Goal: Task Accomplishment & Management: Manage account settings

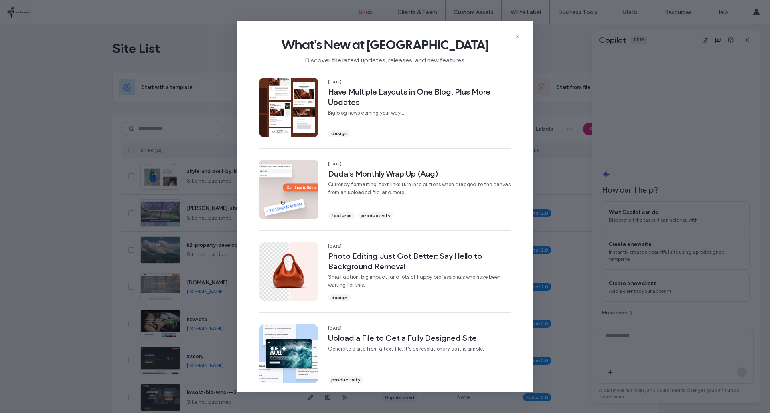
click at [519, 38] on icon at bounding box center [517, 37] width 6 height 6
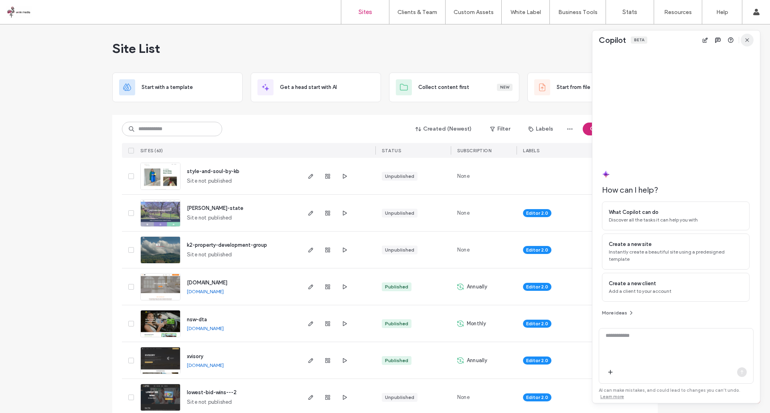
click at [747, 37] on icon "button" at bounding box center [746, 40] width 6 height 6
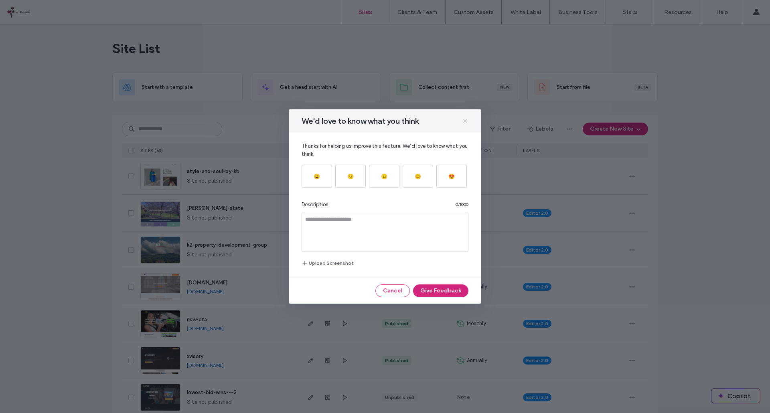
click at [467, 122] on icon at bounding box center [465, 121] width 6 height 6
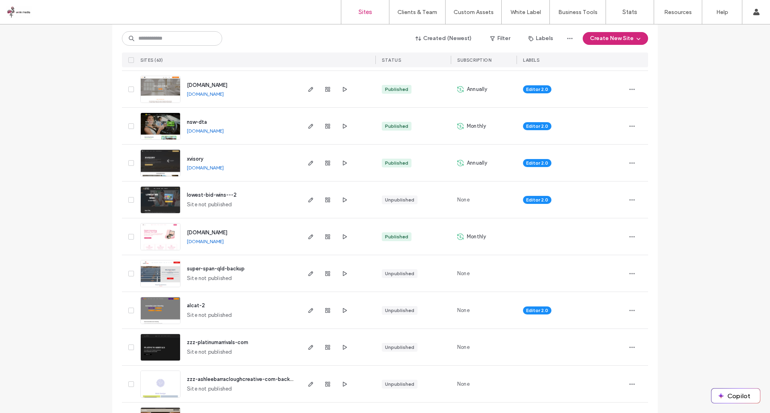
scroll to position [240, 0]
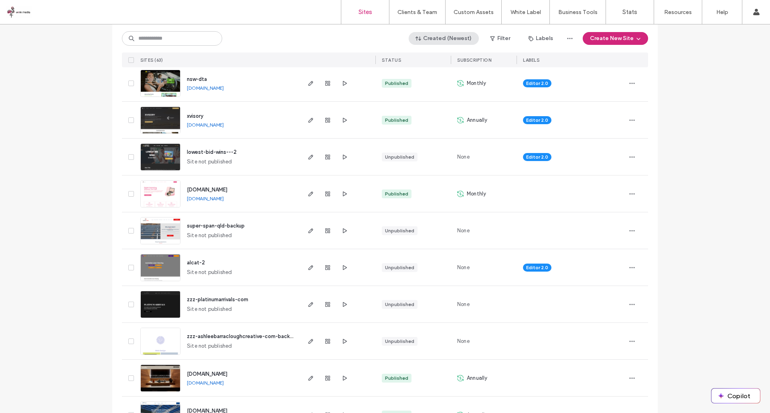
click at [452, 41] on button "Created (Newest)" at bounding box center [443, 38] width 70 height 13
click at [435, 103] on span "Site name" at bounding box center [436, 101] width 25 height 8
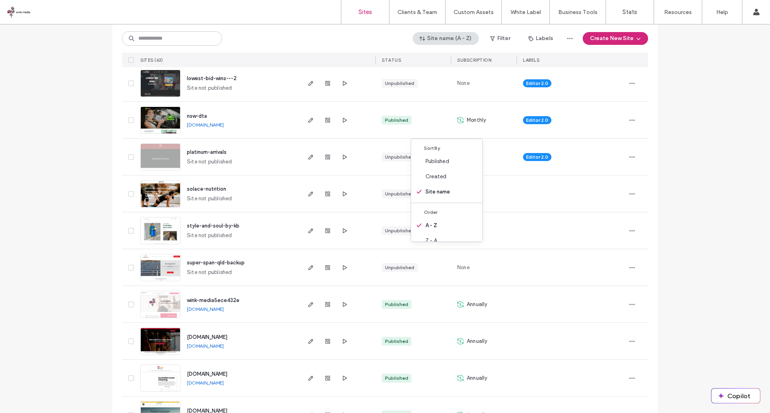
scroll to position [0, 0]
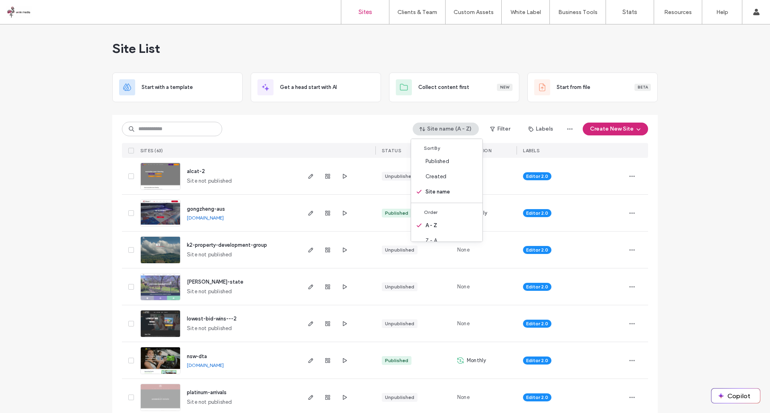
click at [299, 219] on div at bounding box center [337, 213] width 76 height 36
click at [306, 212] on span "button" at bounding box center [311, 213] width 10 height 10
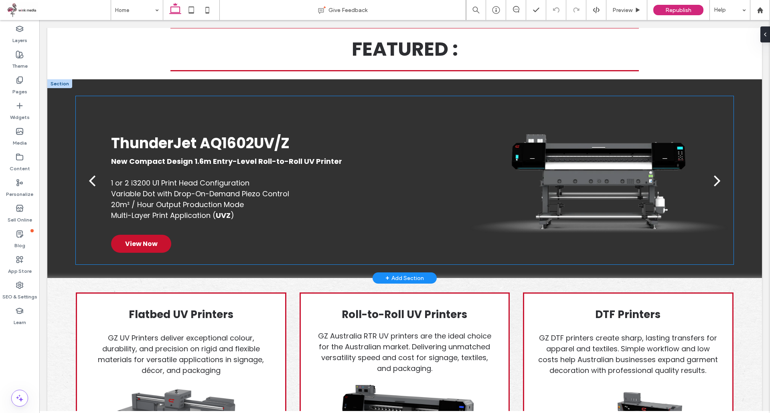
click at [713, 182] on div "next" at bounding box center [716, 180] width 7 height 19
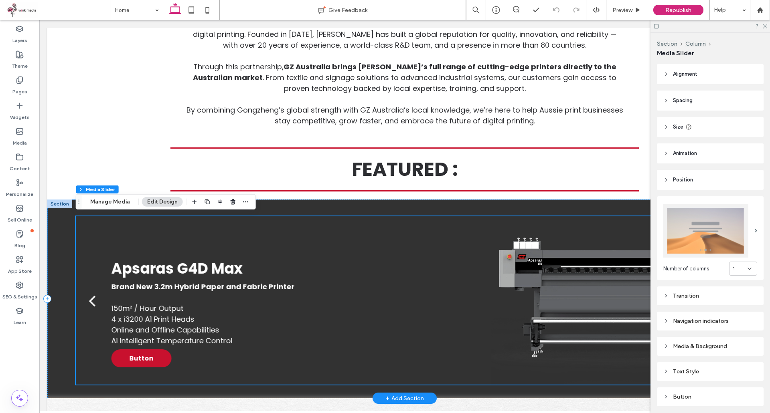
scroll to position [521, 0]
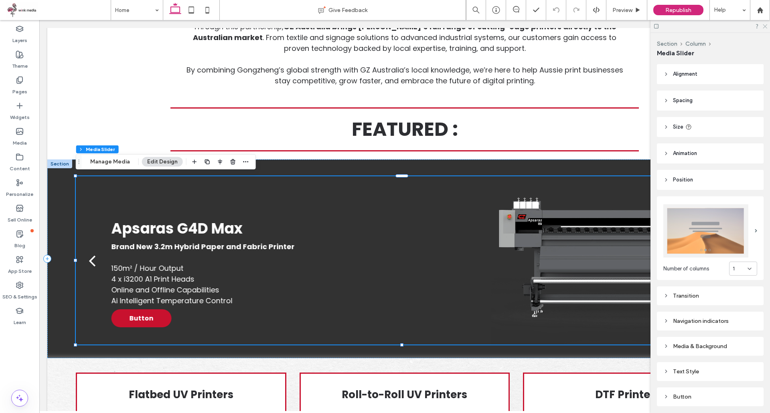
drag, startPoint x: 764, startPoint y: 23, endPoint x: 719, endPoint y: 9, distance: 46.3
click at [764, 23] on icon at bounding box center [764, 25] width 5 height 5
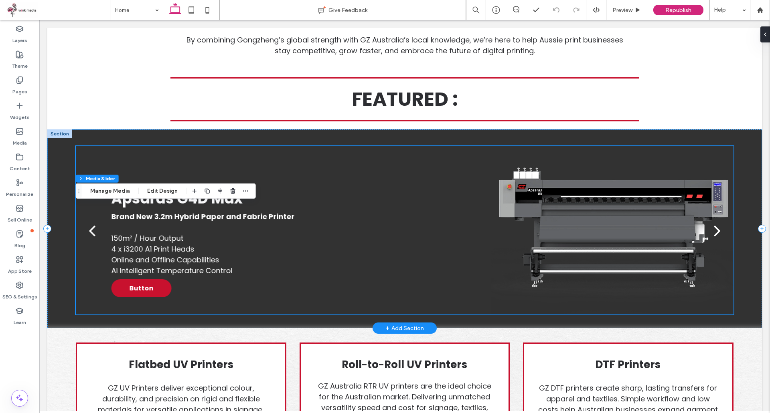
scroll to position [561, 0]
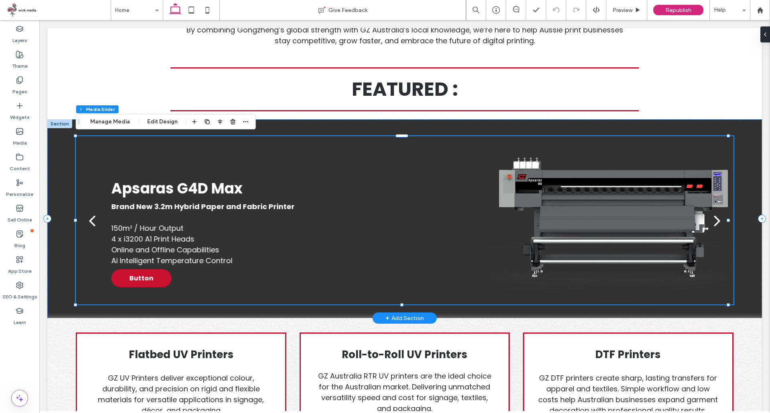
click at [713, 221] on div "next" at bounding box center [716, 220] width 7 height 19
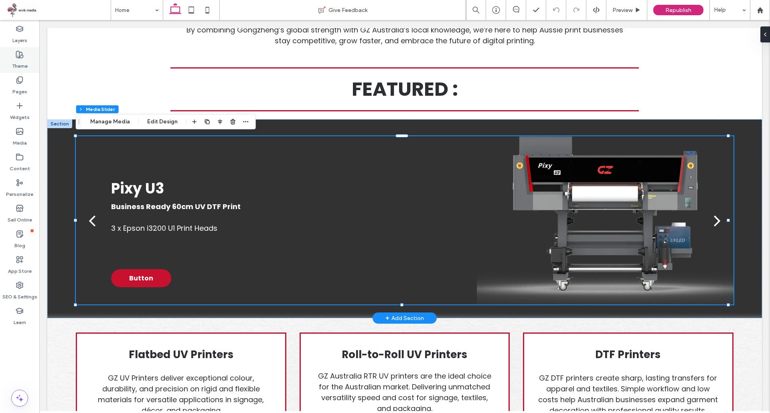
click at [22, 61] on label "Theme" at bounding box center [20, 64] width 16 height 11
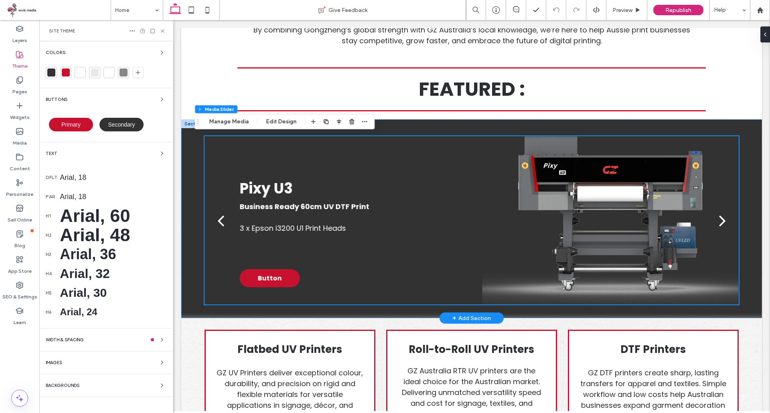
scroll to position [529, 0]
click at [79, 178] on div "Arial, 18" at bounding box center [113, 178] width 107 height 8
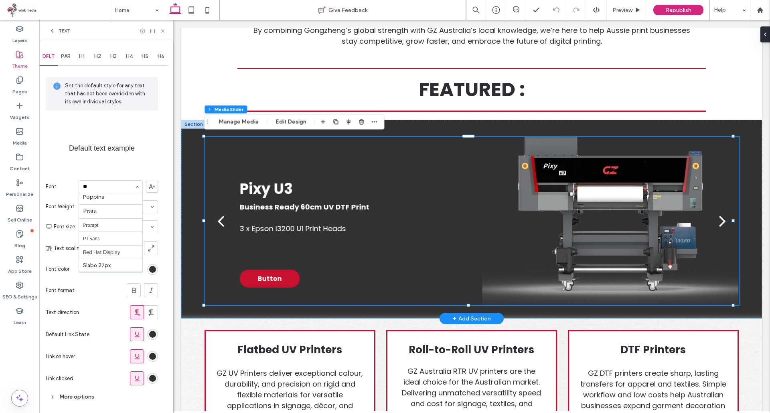
scroll to position [0, 0]
type input "***"
click at [68, 57] on span "PAR" at bounding box center [66, 56] width 10 height 6
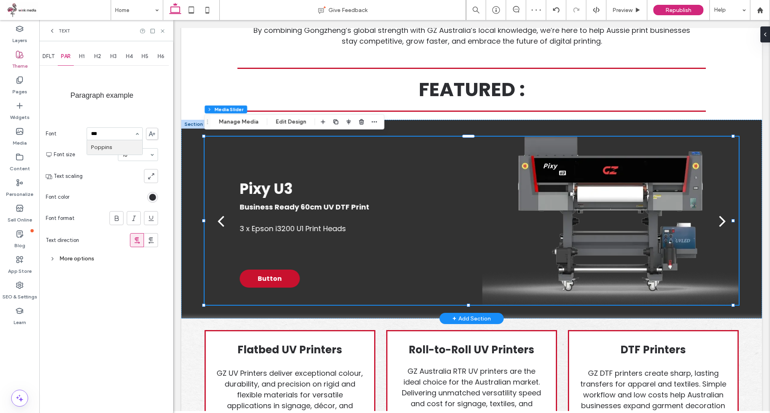
type input "****"
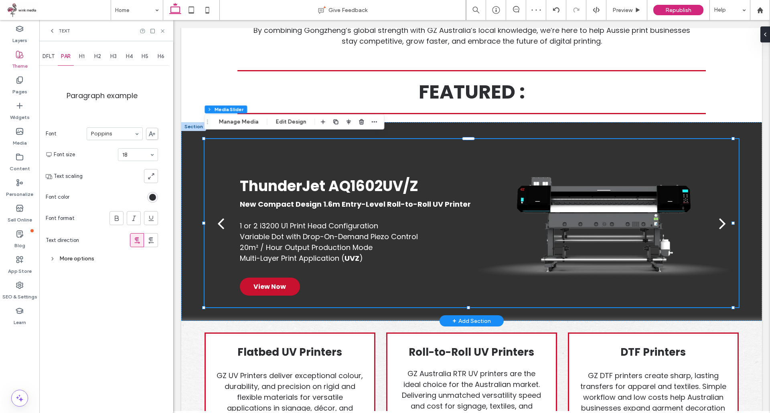
click at [84, 55] on span "H1" at bounding box center [82, 56] width 6 height 6
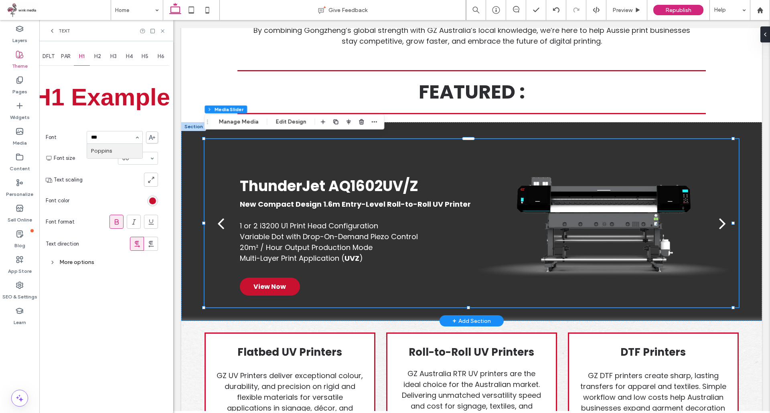
type input "****"
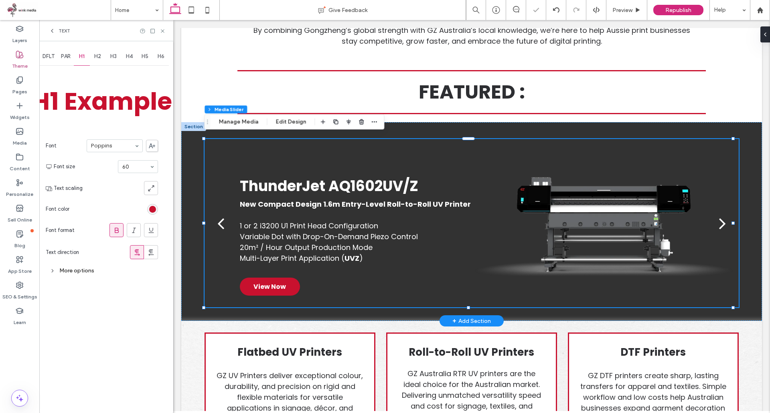
click at [99, 57] on span "H2" at bounding box center [97, 56] width 7 height 6
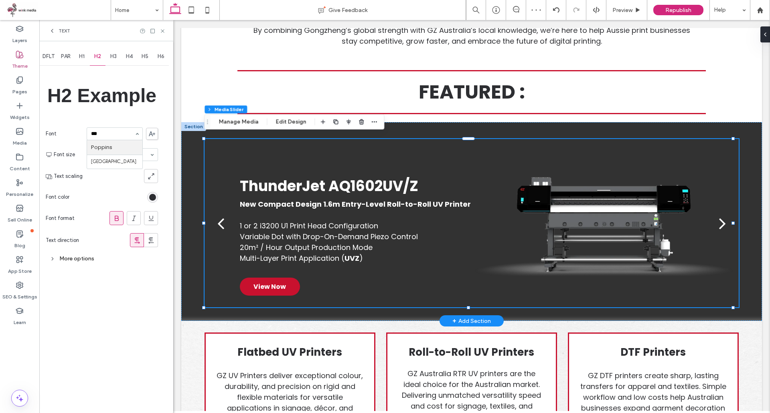
type input "****"
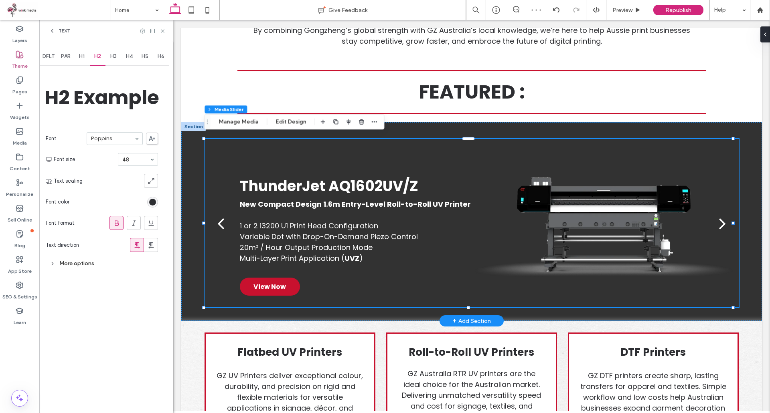
click at [115, 57] on span "H3" at bounding box center [113, 56] width 6 height 6
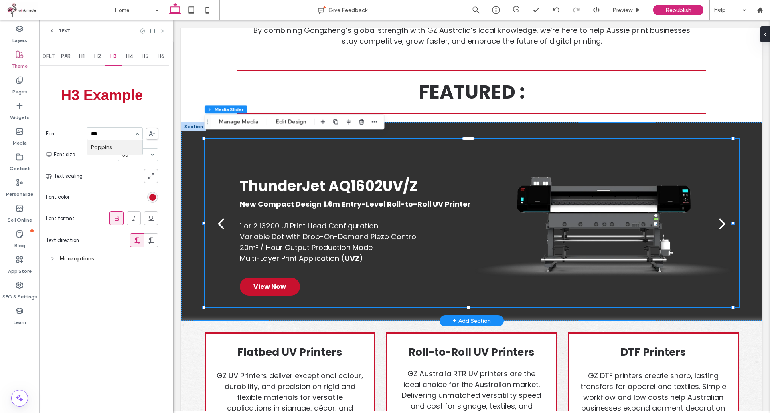
type input "****"
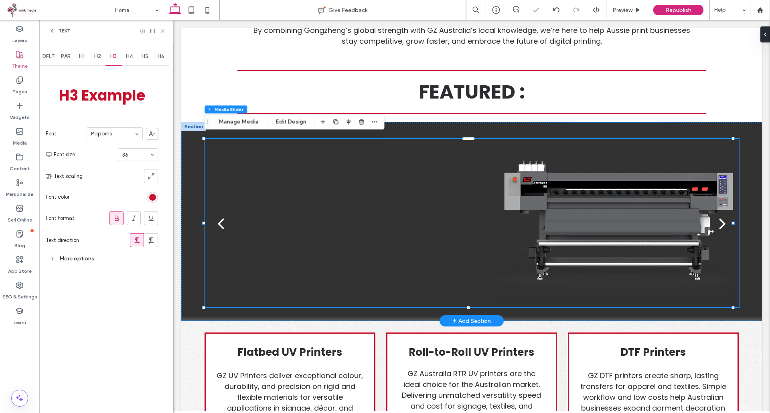
click at [131, 59] on span "H4" at bounding box center [129, 56] width 7 height 6
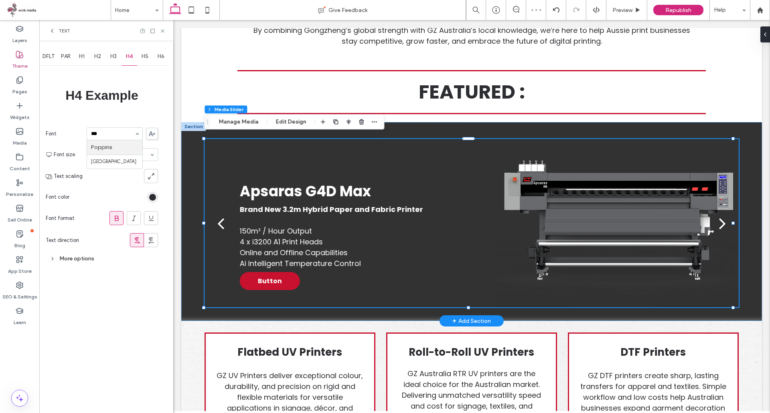
type input "****"
click at [147, 56] on span "H5" at bounding box center [144, 56] width 7 height 6
type input "****"
click at [157, 57] on div "H6" at bounding box center [161, 57] width 16 height 18
type input "****"
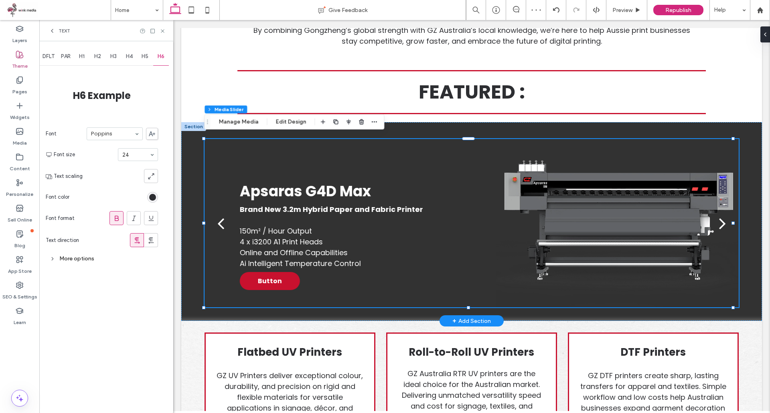
click at [104, 309] on div "DFLT PAR H1 H2 H3 H4 H5 H6 H6 Example Font Poppins Font size 24 Text scaling Fo…" at bounding box center [106, 227] width 134 height 372
click at [164, 32] on use at bounding box center [162, 30] width 3 height 3
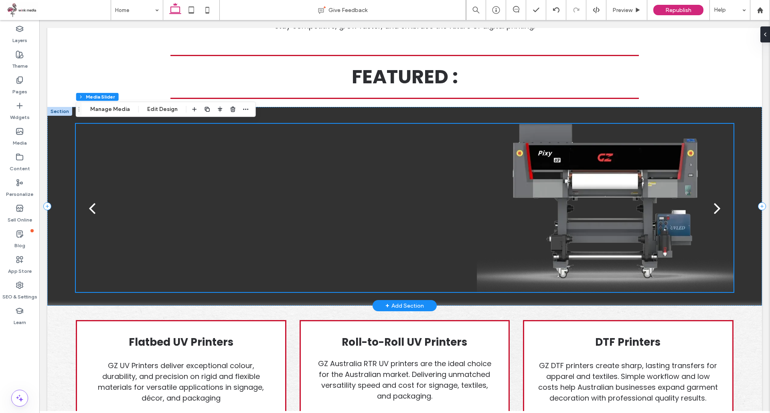
scroll to position [681, 0]
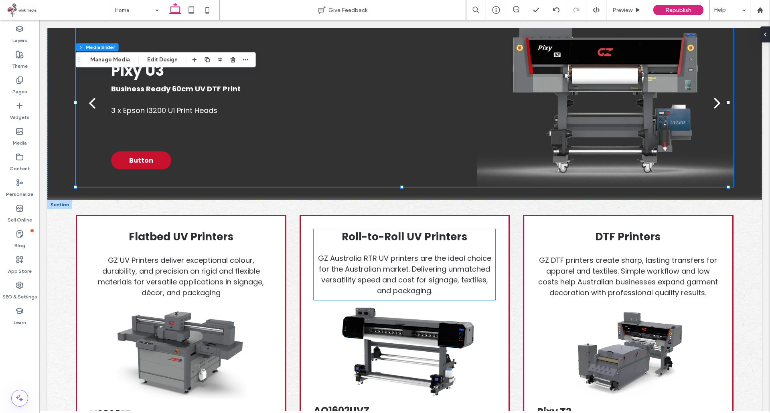
click at [390, 277] on span "GZ Australia RTR UV printers are the ideal choice for the Australian market. De…" at bounding box center [404, 274] width 173 height 42
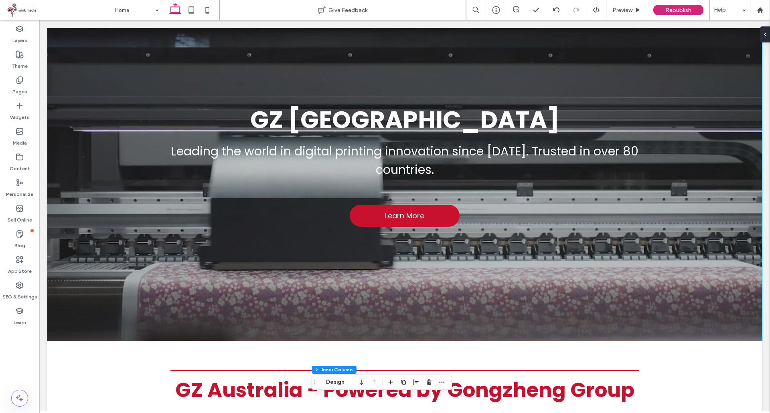
scroll to position [0, 0]
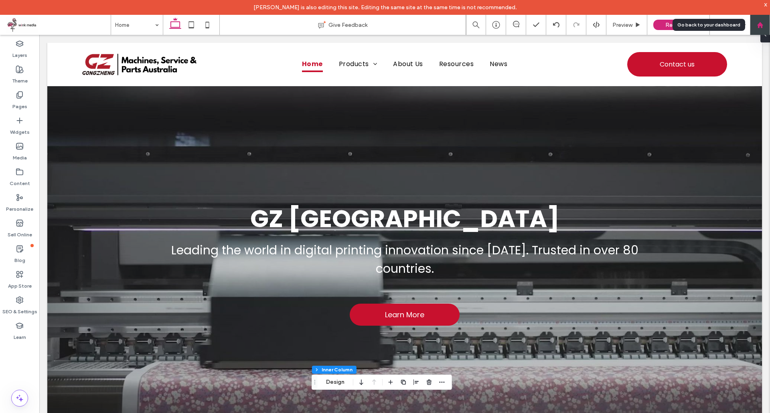
click at [764, 25] on div at bounding box center [759, 25] width 19 height 7
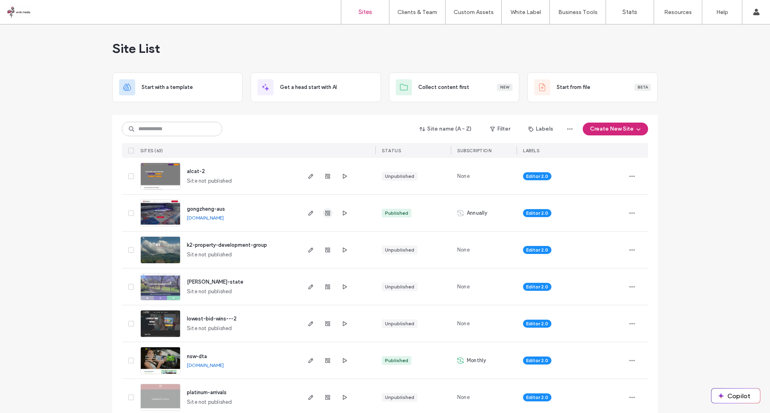
click at [325, 215] on icon "button" at bounding box center [327, 213] width 6 height 6
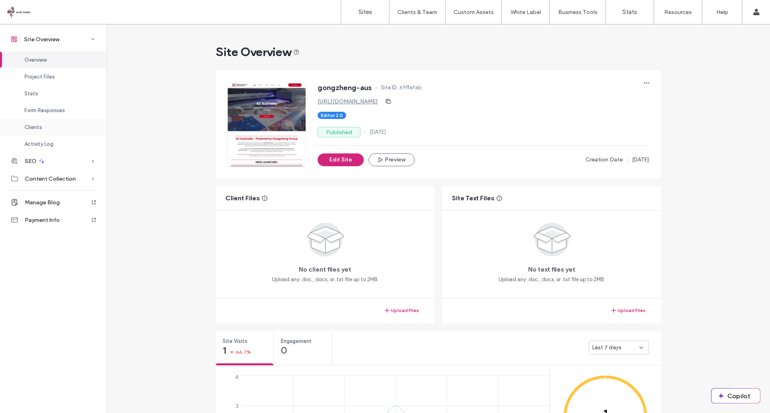
click at [39, 128] on span "Clients" at bounding box center [33, 127] width 18 height 6
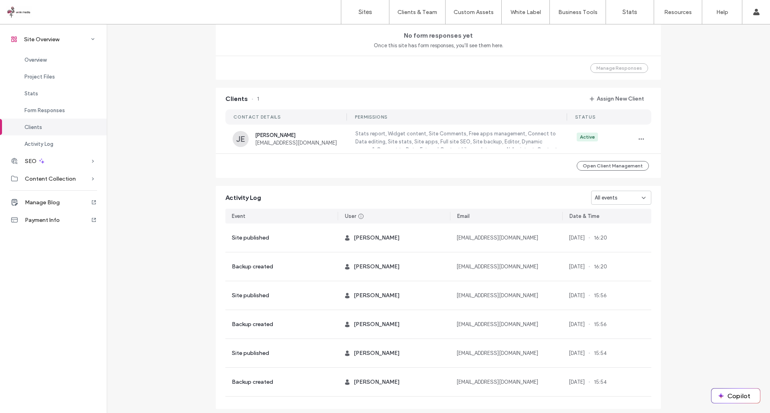
scroll to position [617, 0]
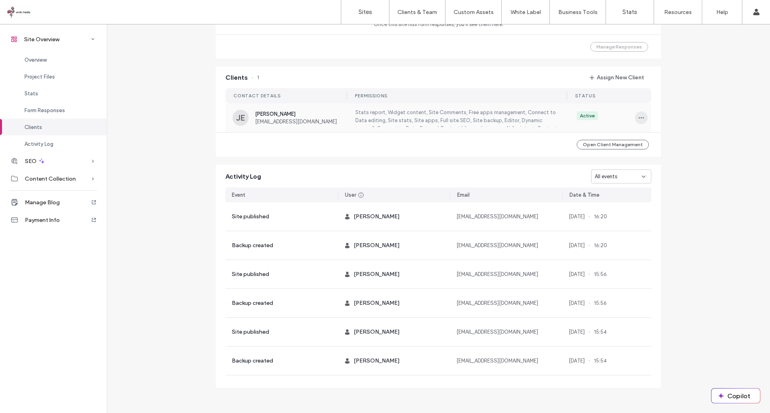
click at [643, 116] on span "button" at bounding box center [640, 117] width 13 height 13
click at [656, 136] on span "Edit Permissions" at bounding box center [667, 139] width 38 height 8
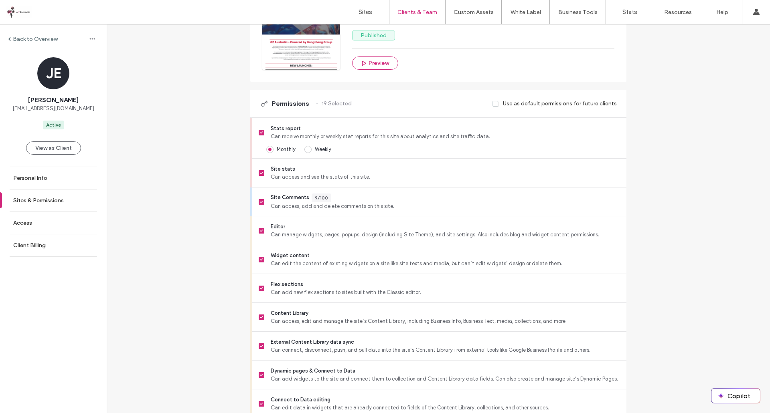
scroll to position [162, 0]
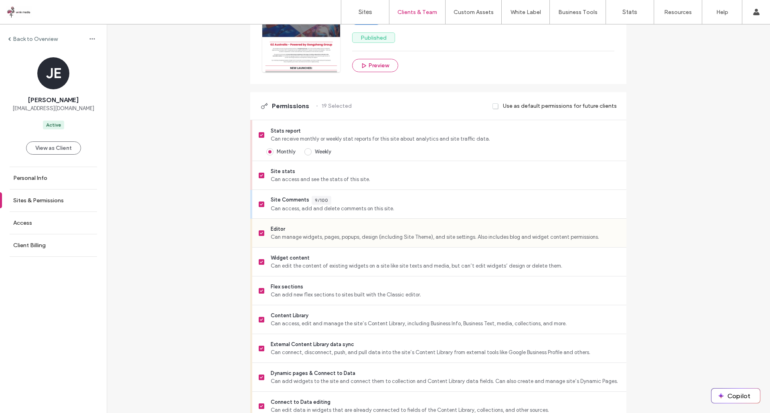
click at [475, 226] on span "Editor" at bounding box center [445, 229] width 349 height 8
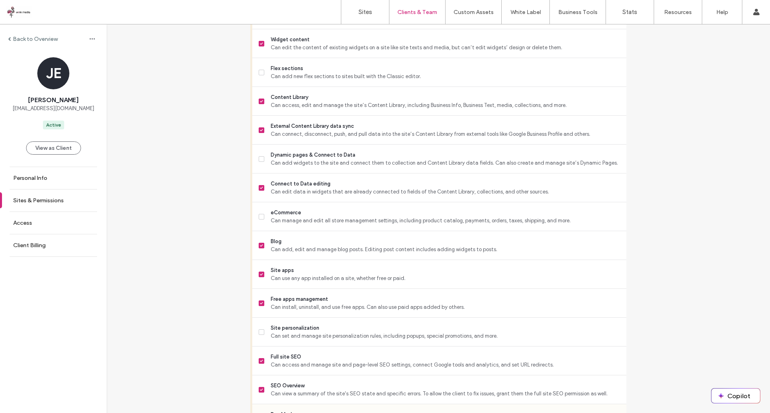
scroll to position [602, 0]
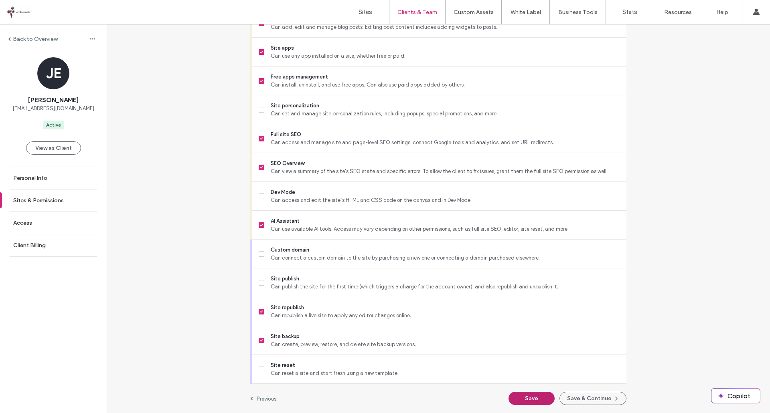
click at [531, 399] on button "Save" at bounding box center [531, 398] width 46 height 13
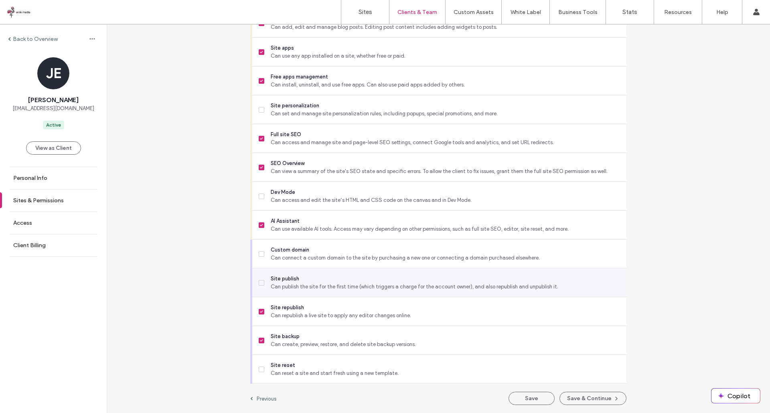
click at [263, 281] on label "Site publish Can publish the site for the first time (which triggers a charge f…" at bounding box center [439, 283] width 361 height 16
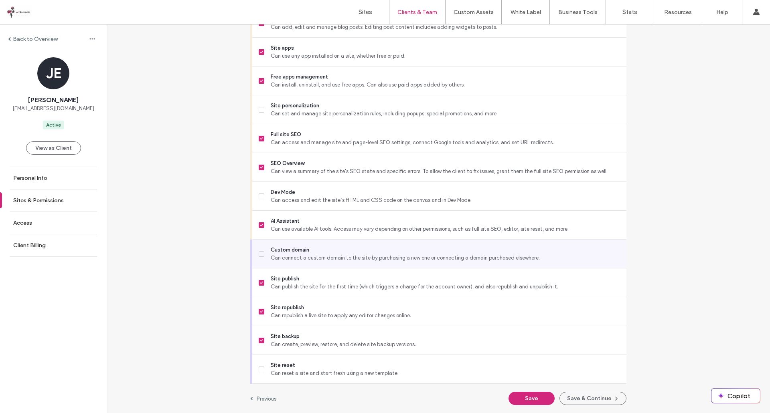
click at [280, 248] on span "Custom domain" at bounding box center [445, 250] width 349 height 8
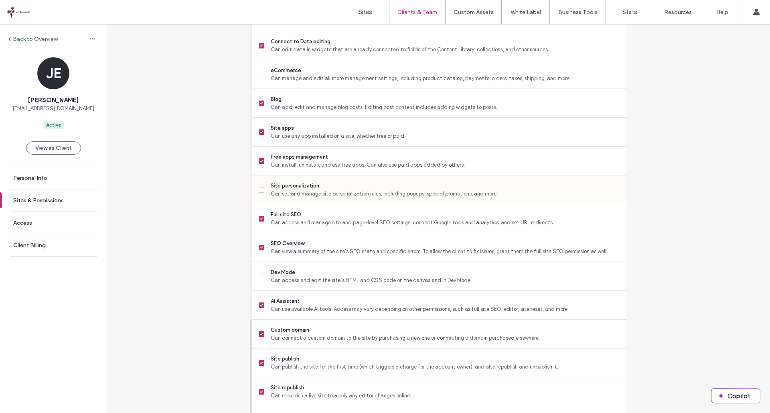
click at [316, 192] on span "Can set and manage site personalization rules, including popups, special promot…" at bounding box center [445, 194] width 349 height 8
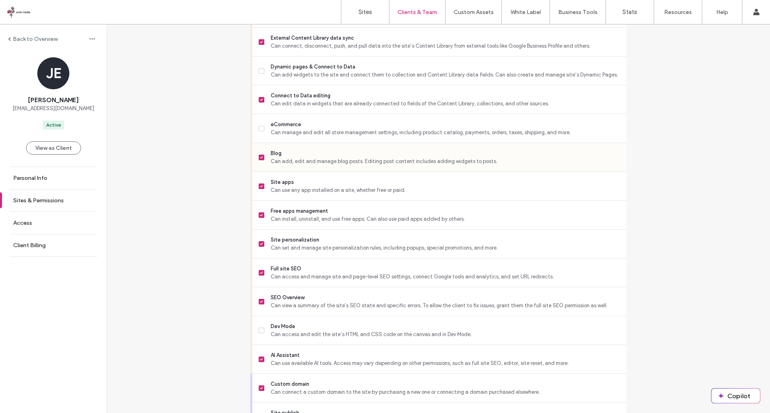
scroll to position [402, 0]
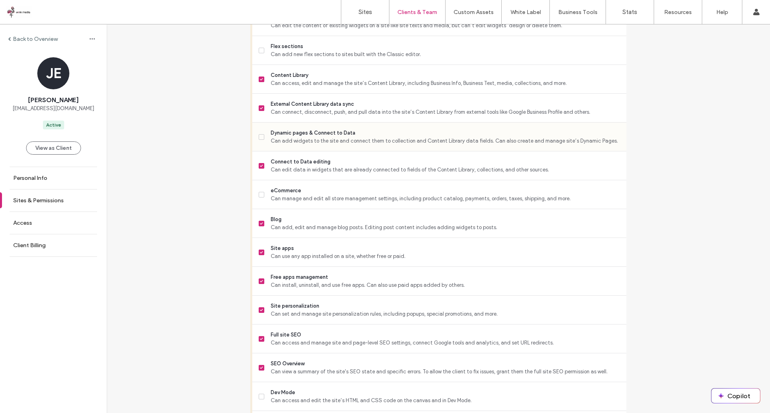
click at [329, 138] on span "Can add widgets to the site and connect them to collection and Content Library …" at bounding box center [445, 141] width 349 height 8
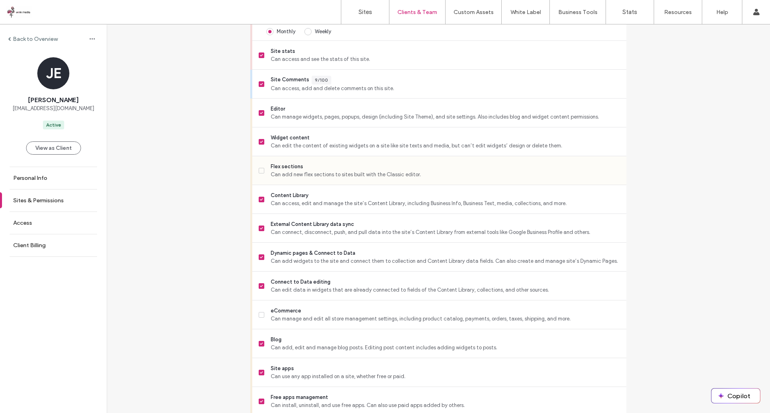
click at [296, 171] on span "Can add new flex sections to sites built with the Classic editor." at bounding box center [445, 175] width 349 height 8
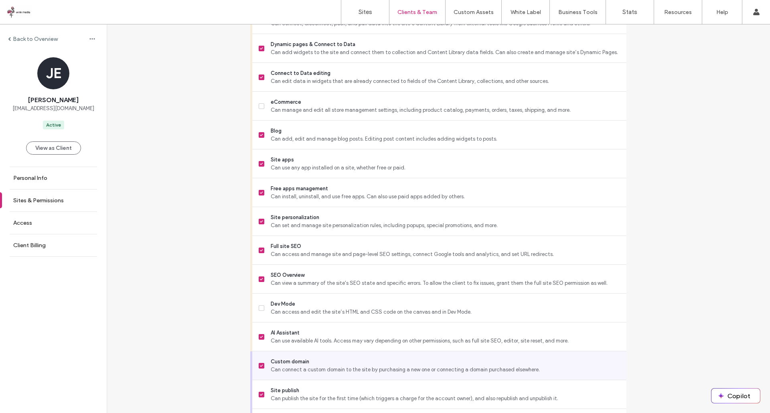
scroll to position [602, 0]
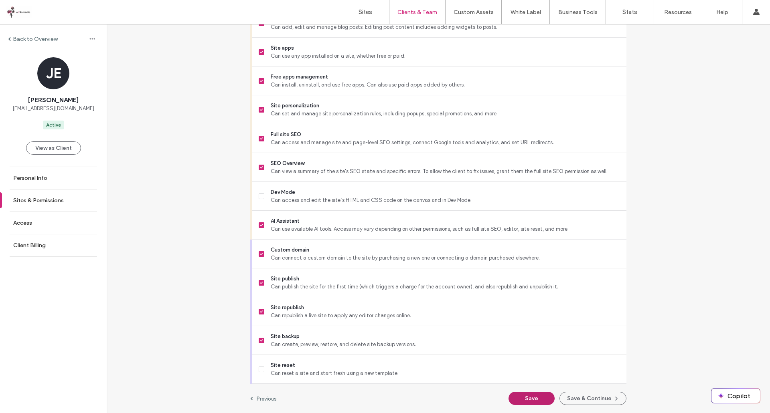
click at [533, 396] on button "Save" at bounding box center [531, 398] width 46 height 13
click at [601, 398] on button "Save & Continue" at bounding box center [592, 398] width 67 height 13
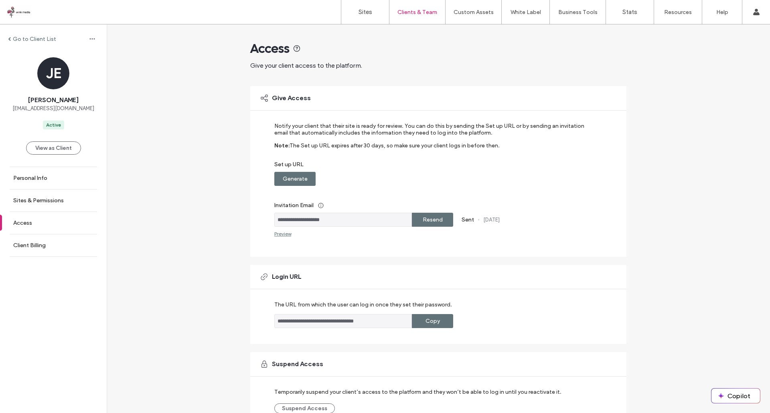
click at [21, 36] on label "Go to Client List" at bounding box center [34, 39] width 43 height 7
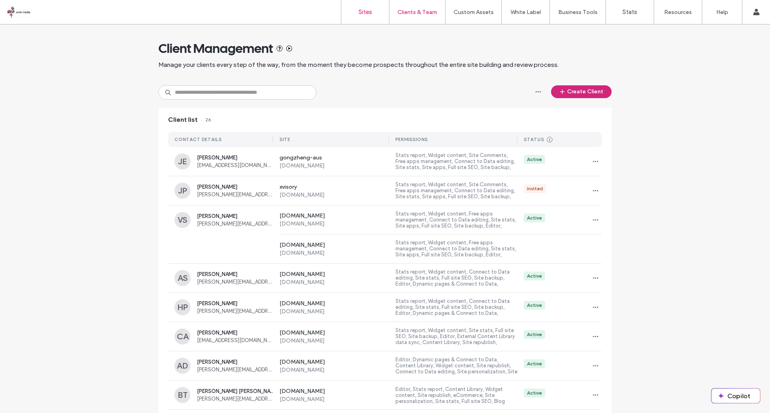
click at [374, 6] on link "Sites" at bounding box center [365, 12] width 48 height 24
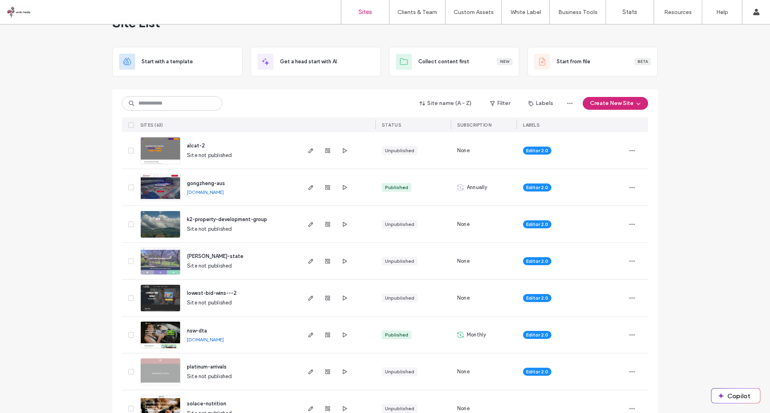
scroll to position [80, 0]
